Goal: Find specific page/section: Find specific page/section

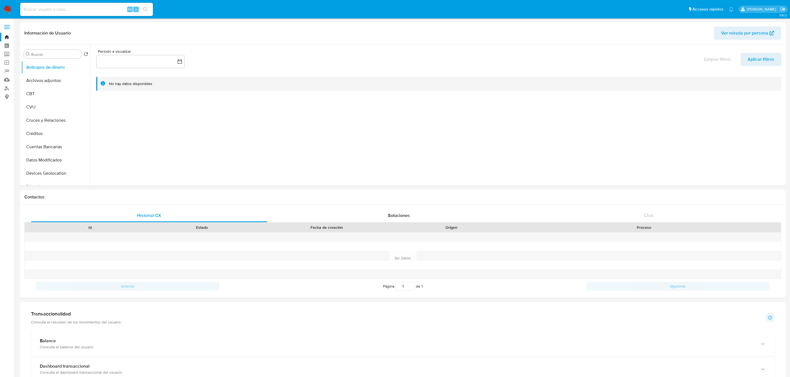
select select "10"
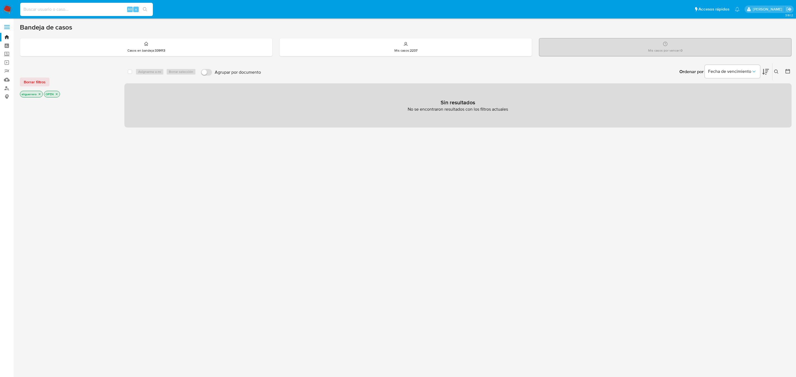
click at [52, 11] on input at bounding box center [86, 9] width 133 height 7
paste input "44049524"
type input "44049524"
click at [149, 11] on button "search-icon" at bounding box center [144, 10] width 11 height 8
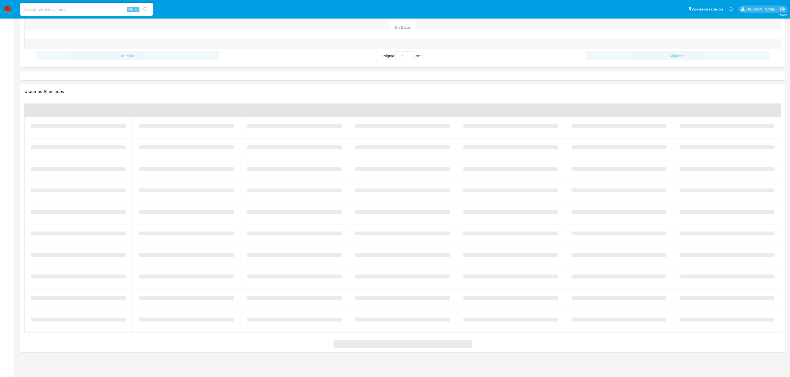
select select "10"
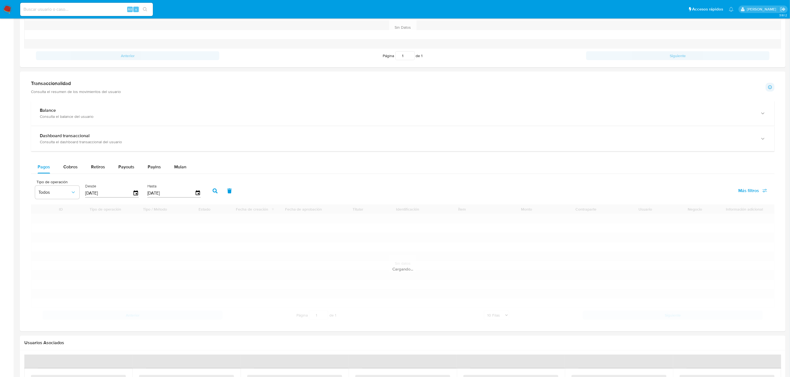
scroll to position [254, 0]
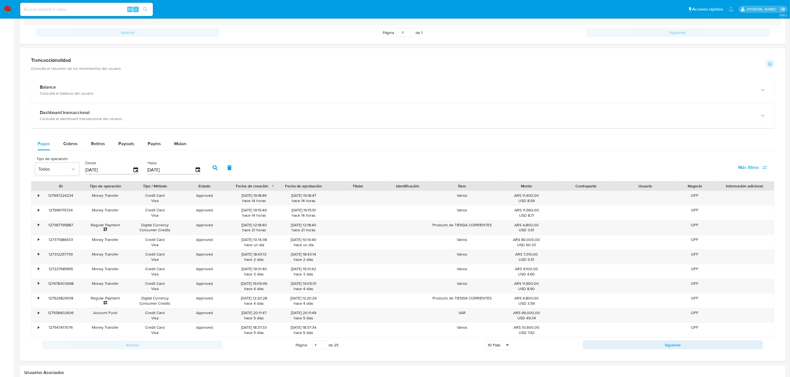
click at [213, 169] on icon "button" at bounding box center [215, 168] width 5 height 5
click at [213, 167] on icon "button" at bounding box center [215, 168] width 5 height 5
click at [761, 166] on span "Más filtros" at bounding box center [752, 168] width 29 height 12
click at [703, 221] on span "Id del pago" at bounding box center [706, 221] width 22 height 6
click at [691, 221] on input "Id del pago" at bounding box center [689, 221] width 4 height 4
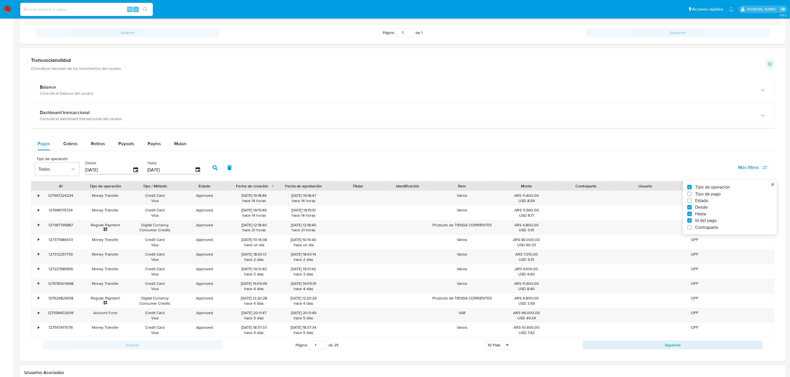
checkbox input "true"
drag, startPoint x: 240, startPoint y: 175, endPoint x: 242, endPoint y: 172, distance: 3.5
click at [240, 175] on div at bounding box center [235, 169] width 54 height 13
click at [242, 172] on input "number" at bounding box center [235, 169] width 54 height 7
paste input "3266827605"
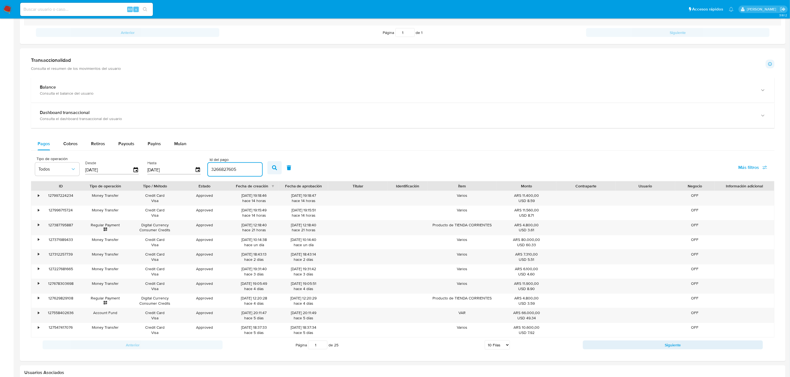
click at [267, 168] on button "button" at bounding box center [274, 167] width 14 height 13
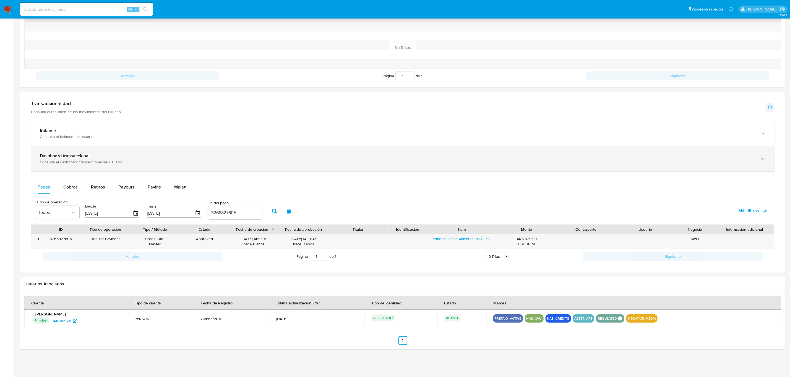
scroll to position [212, 0]
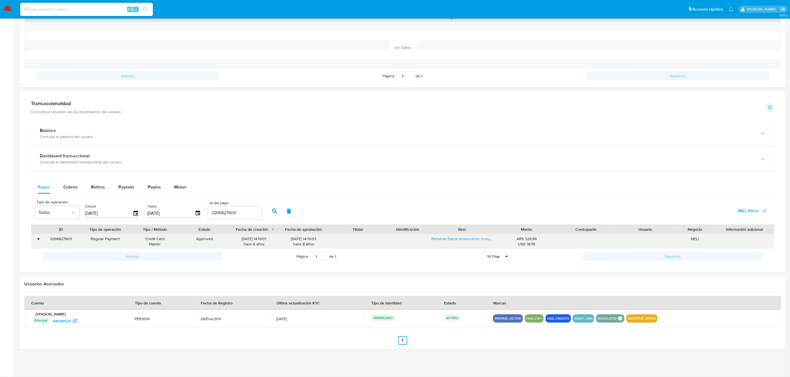
click at [39, 239] on div "•" at bounding box center [38, 239] width 1 height 5
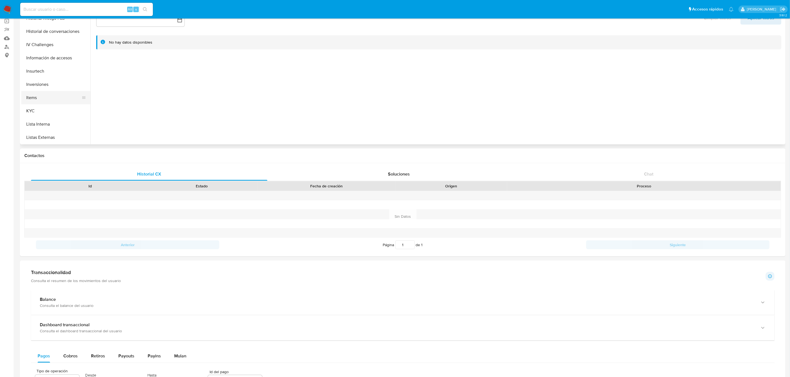
scroll to position [207, 0]
click at [39, 112] on button "KYC" at bounding box center [53, 110] width 65 height 13
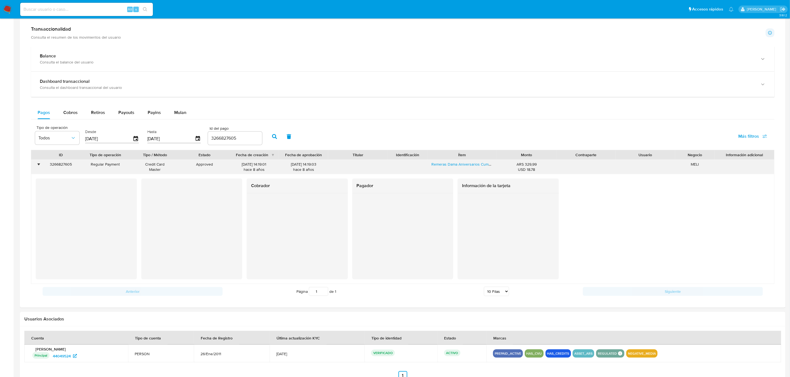
scroll to position [290, 0]
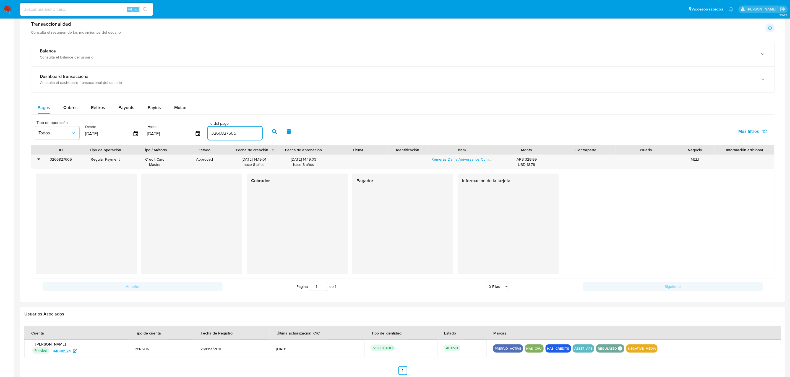
drag, startPoint x: 243, startPoint y: 135, endPoint x: 201, endPoint y: 130, distance: 42.6
click at [201, 130] on div "Tipo de operación Todos Desde 03/07/2025 Hasta 30/09/2025 Id del pago 3266827605" at bounding box center [148, 131] width 232 height 22
paste input "45609310"
click at [267, 132] on button "button" at bounding box center [274, 131] width 14 height 13
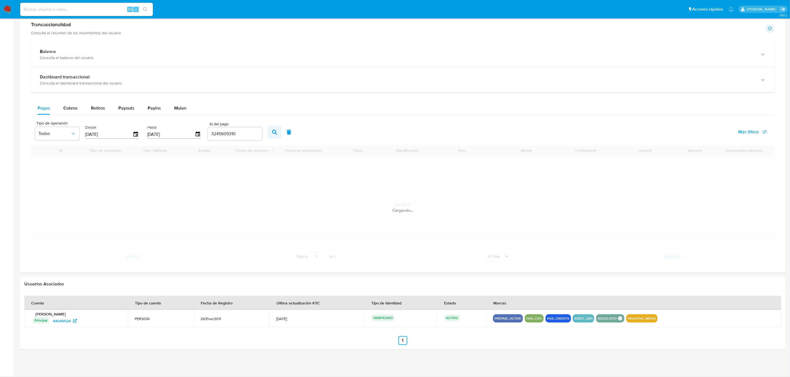
scroll to position [212, 0]
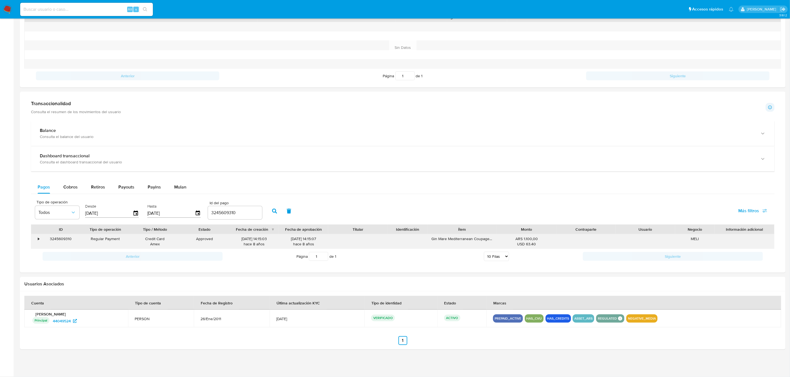
click at [39, 238] on div "•" at bounding box center [36, 242] width 10 height 14
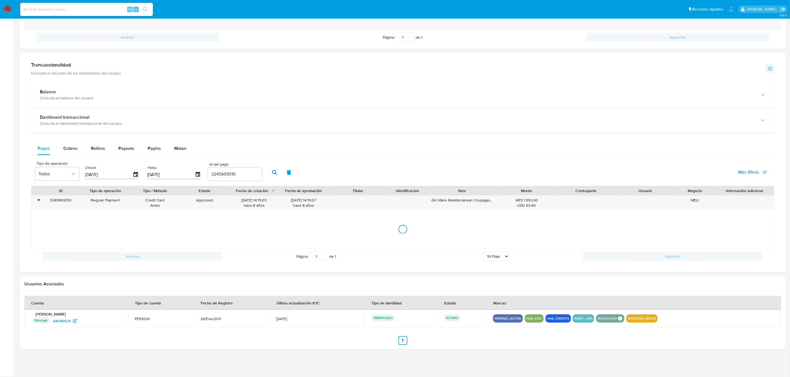
scroll to position [290, 0]
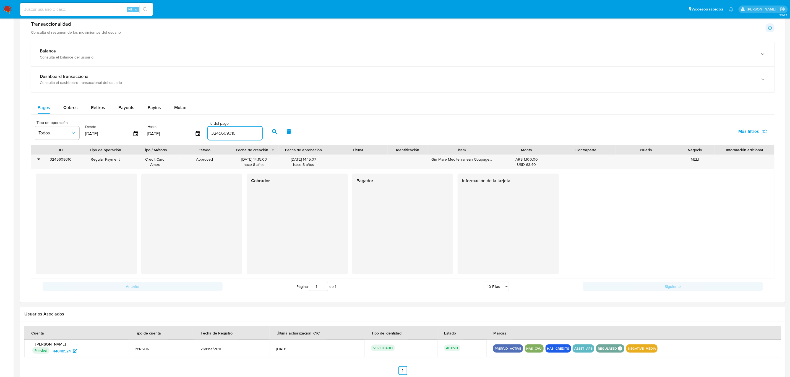
drag, startPoint x: 241, startPoint y: 135, endPoint x: 200, endPoint y: 134, distance: 41.2
click at [200, 134] on div "Tipo de operación Todos Desde 03/07/2025 Hasta 30/09/2025 Id del pago 3245609310" at bounding box center [148, 131] width 232 height 22
paste input "106387276"
click at [272, 133] on icon "button" at bounding box center [274, 131] width 5 height 5
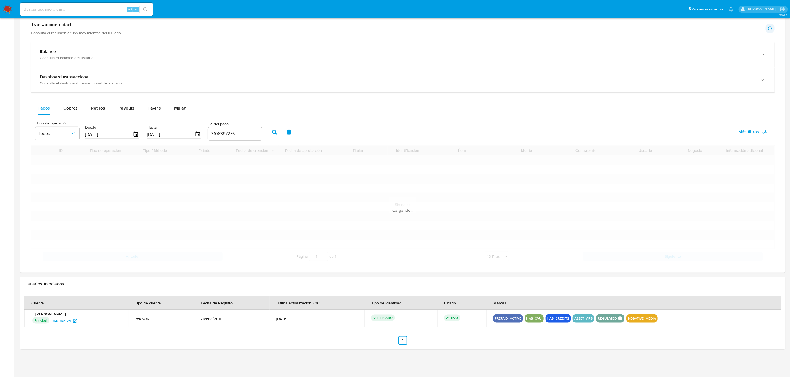
scroll to position [212, 0]
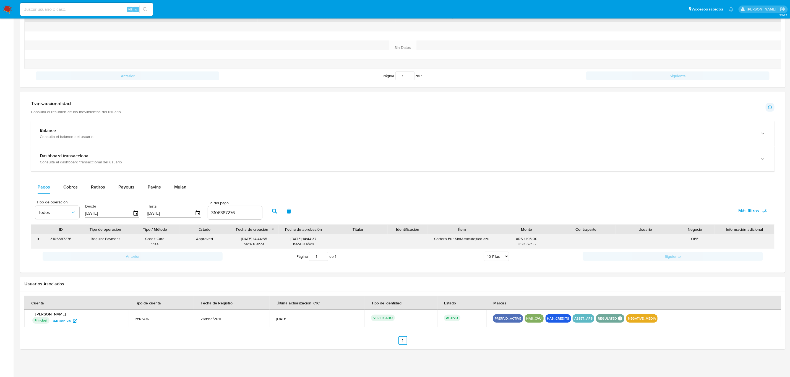
click at [38, 240] on div "•" at bounding box center [38, 239] width 1 height 5
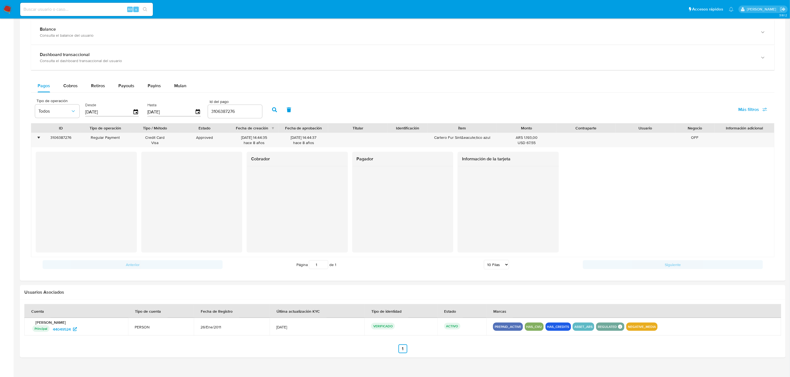
scroll to position [322, 0]
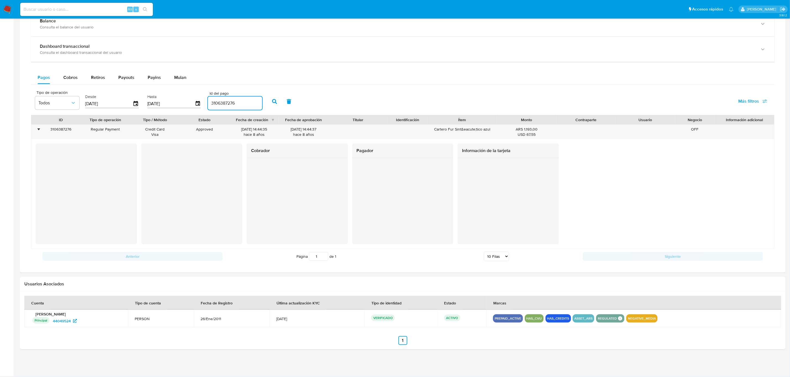
drag, startPoint x: 233, startPoint y: 101, endPoint x: 187, endPoint y: 101, distance: 46.4
click at [187, 101] on div "Tipo de operación Todos Desde 03/07/2025 Hasta 30/09/2025 Id del pago 3106387276" at bounding box center [148, 101] width 232 height 22
paste input "1263129637"
click at [272, 101] on icon "button" at bounding box center [274, 101] width 5 height 5
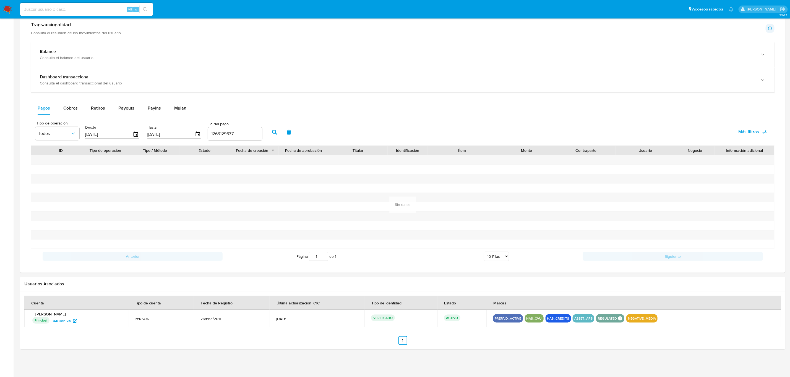
click at [239, 131] on input "1263129637" at bounding box center [235, 133] width 54 height 7
drag, startPoint x: 233, startPoint y: 133, endPoint x: 189, endPoint y: 130, distance: 44.0
click at [189, 130] on div "Tipo de operación Todos Desde 03/07/2025 Hasta 30/09/2025 Id del pago 1263129637" at bounding box center [148, 132] width 232 height 22
paste input "2988759623"
click at [271, 135] on button "button" at bounding box center [274, 132] width 14 height 13
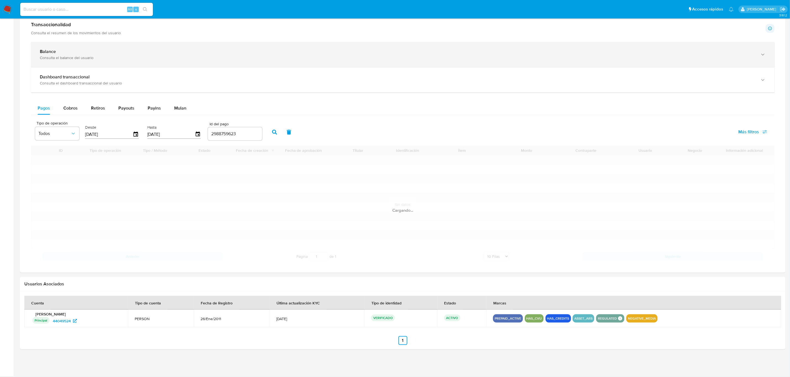
scroll to position [212, 0]
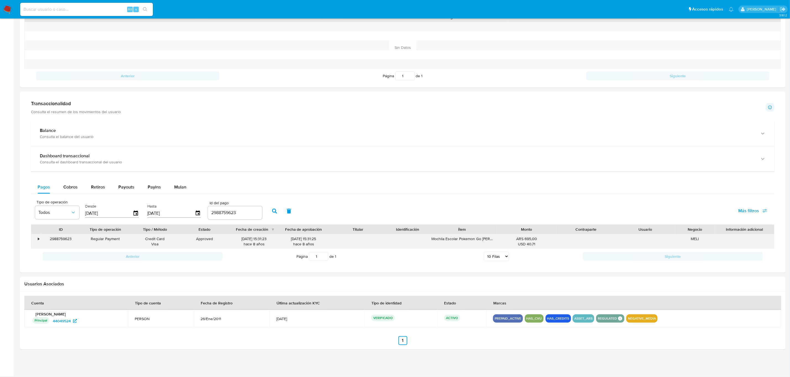
click at [40, 238] on div "•" at bounding box center [36, 242] width 10 height 14
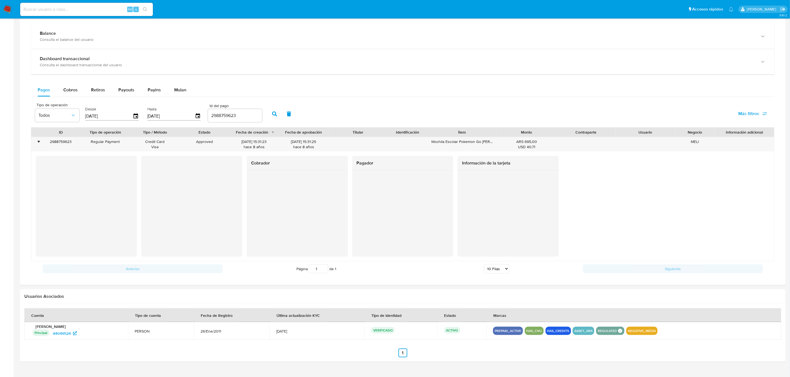
scroll to position [322, 0]
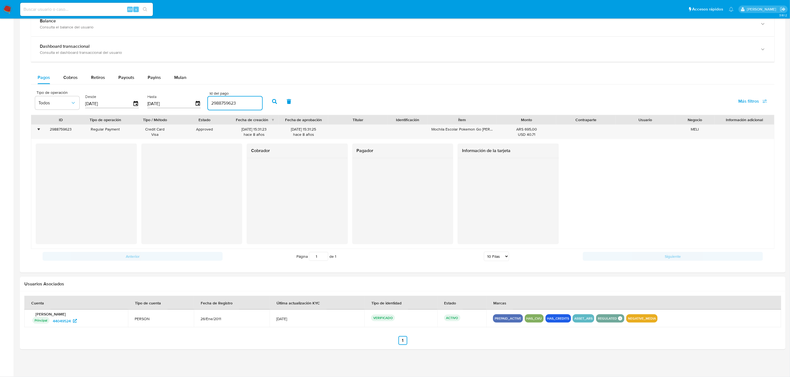
drag, startPoint x: 237, startPoint y: 101, endPoint x: 192, endPoint y: 93, distance: 46.3
click at [192, 93] on div "Tipo de operación Todos Desde 03/07/2025 Hasta 30/09/2025 Id del pago 2988759623" at bounding box center [148, 101] width 232 height 22
paste input "3102558726"
click at [272, 101] on icon "button" at bounding box center [274, 101] width 5 height 5
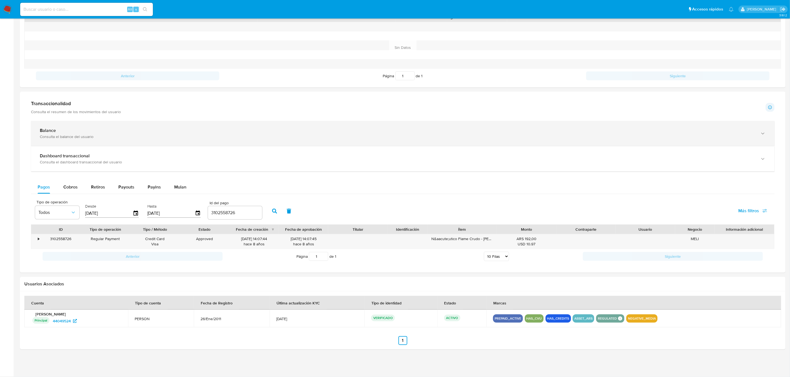
scroll to position [212, 0]
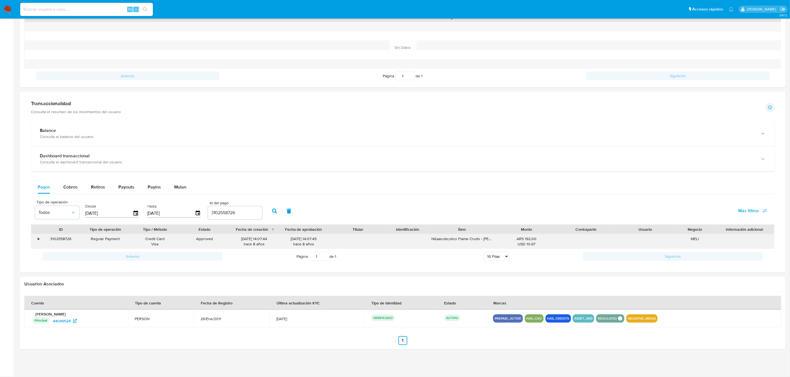
click at [39, 238] on div "•" at bounding box center [36, 242] width 10 height 14
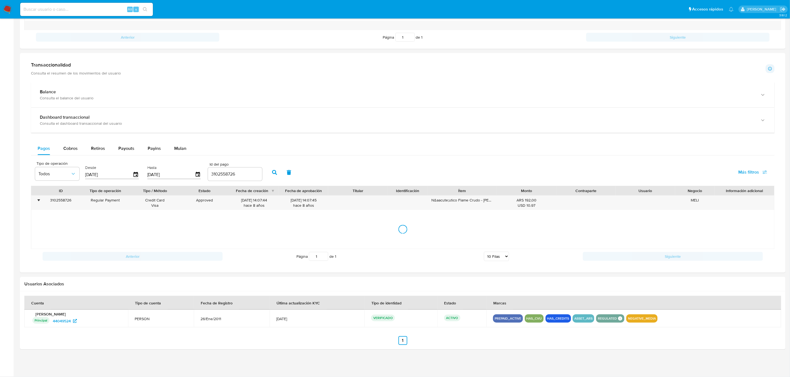
scroll to position [322, 0]
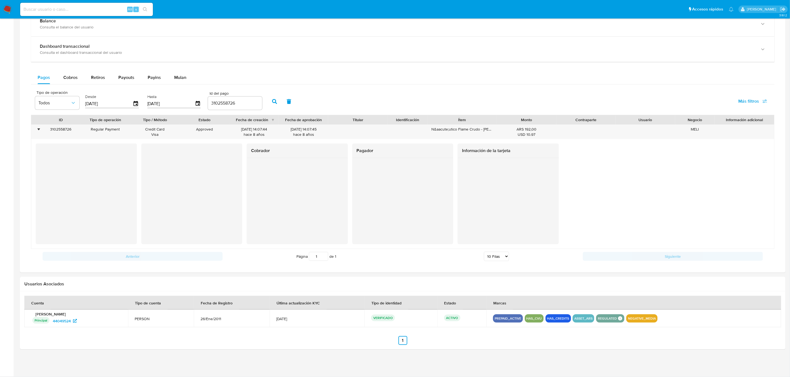
click at [249, 207] on div at bounding box center [297, 183] width 101 height 51
click at [235, 97] on div "3102558726" at bounding box center [235, 103] width 54 height 13
drag, startPoint x: 235, startPoint y: 100, endPoint x: 198, endPoint y: 100, distance: 37.0
click at [194, 100] on div "Tipo de operación Todos Desde 03/07/2025 Hasta 30/09/2025 Id del pago 3102558726" at bounding box center [148, 101] width 232 height 22
paste input "0518979"
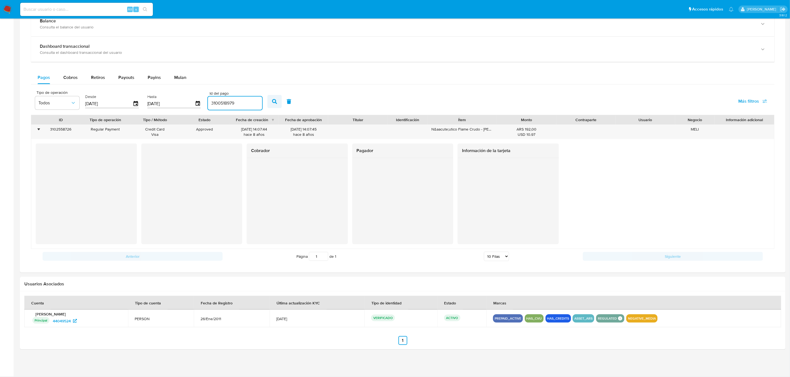
type input "3100518979"
click at [267, 98] on button "button" at bounding box center [274, 101] width 14 height 13
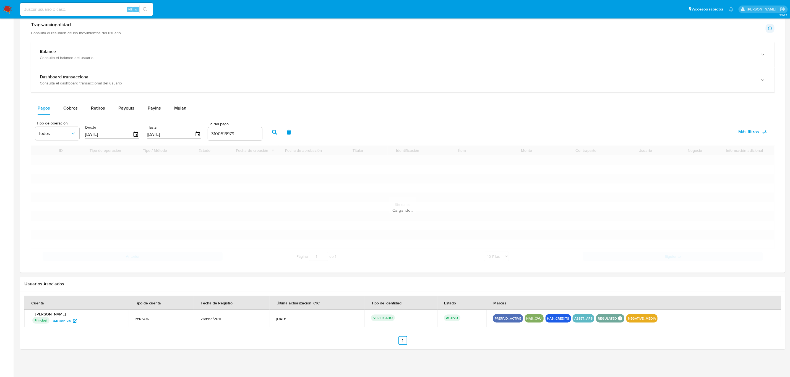
scroll to position [212, 0]
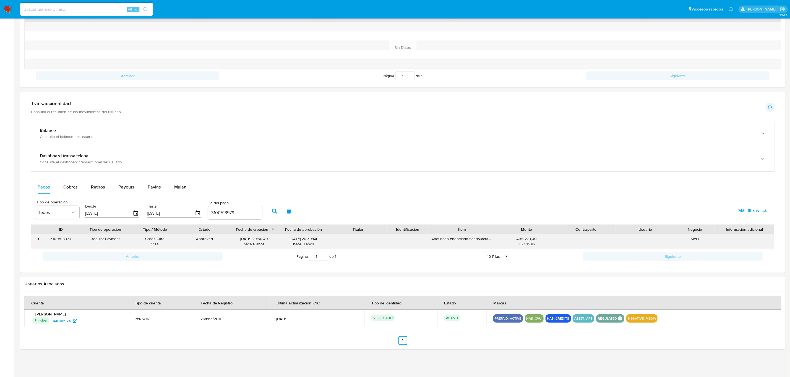
click at [37, 238] on div "•" at bounding box center [36, 242] width 10 height 14
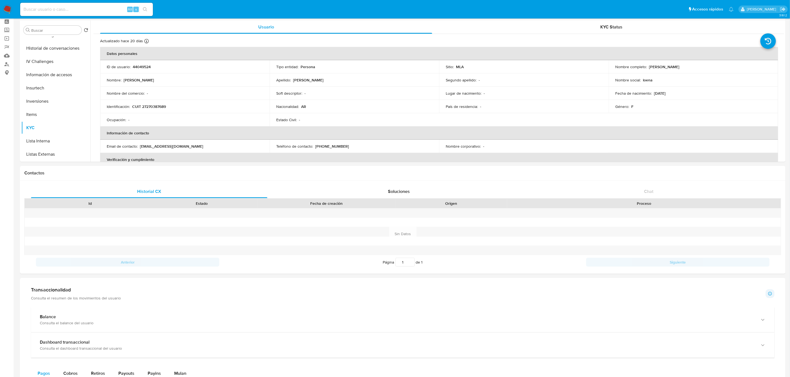
scroll to position [0, 0]
